Goal: Information Seeking & Learning: Learn about a topic

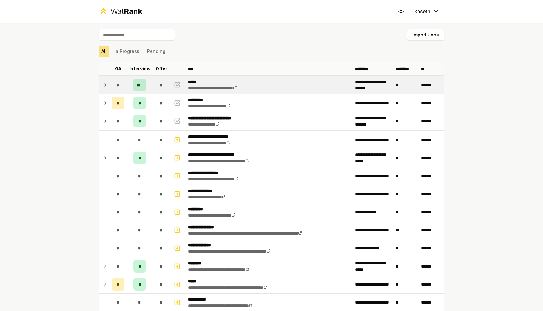
click at [101, 84] on td at bounding box center [104, 85] width 10 height 18
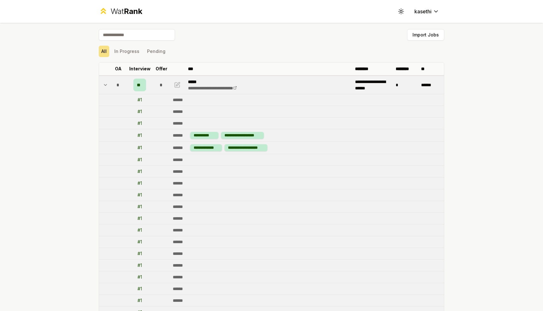
click at [108, 85] on icon at bounding box center [105, 85] width 5 height 8
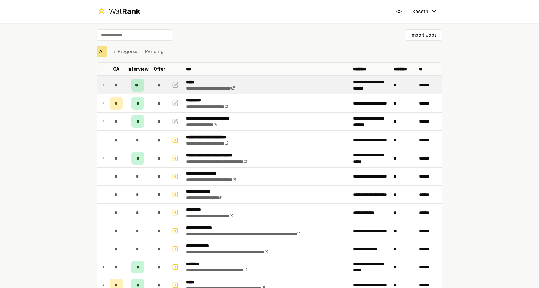
click at [103, 87] on icon at bounding box center [103, 85] width 5 height 8
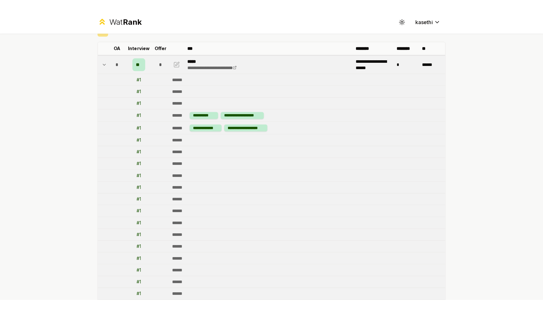
scroll to position [20, 0]
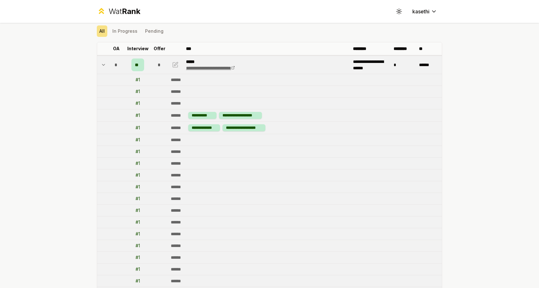
click at [225, 68] on link "**********" at bounding box center [210, 68] width 49 height 4
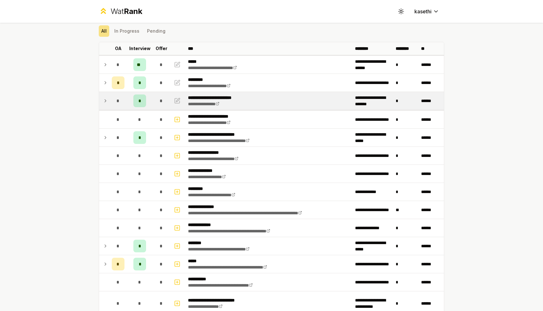
click at [105, 104] on icon at bounding box center [105, 101] width 5 height 8
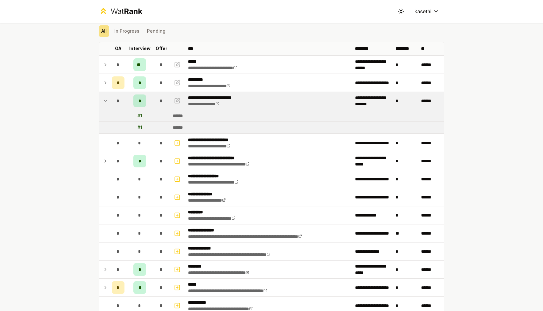
click at [105, 104] on icon at bounding box center [105, 101] width 5 height 8
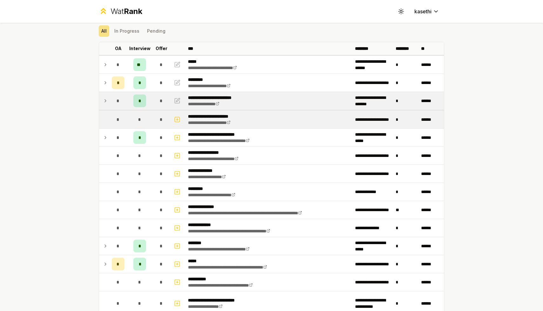
click at [105, 119] on td at bounding box center [104, 120] width 10 height 18
click at [106, 122] on td at bounding box center [104, 120] width 10 height 18
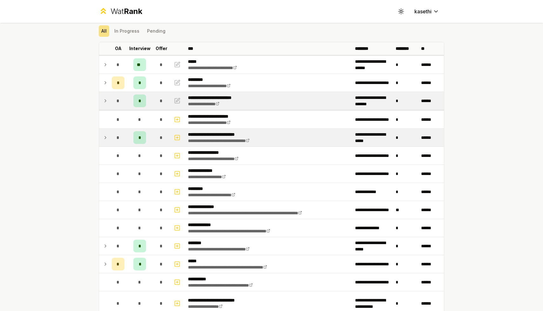
click at [106, 134] on icon at bounding box center [105, 138] width 5 height 8
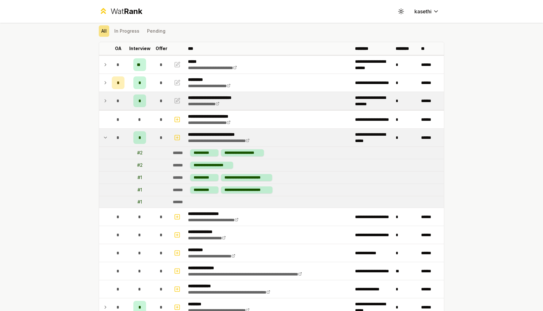
click at [106, 134] on icon at bounding box center [105, 138] width 5 height 8
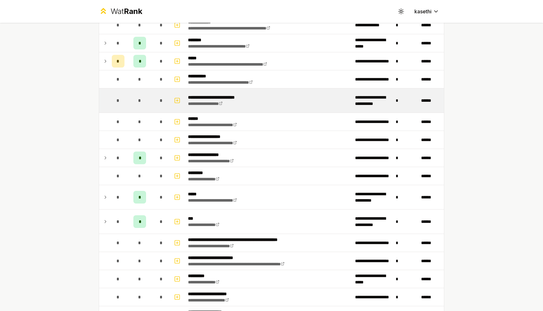
scroll to position [392, 0]
